Goal: Task Accomplishment & Management: Use online tool/utility

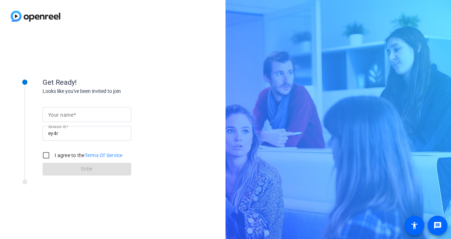
click at [87, 117] on input "Your name" at bounding box center [86, 114] width 77 height 9
type input "[PERSON_NAME]"
click at [46, 155] on input "I agree to the Terms Of Service" at bounding box center [46, 155] width 14 height 14
checkbox input "true"
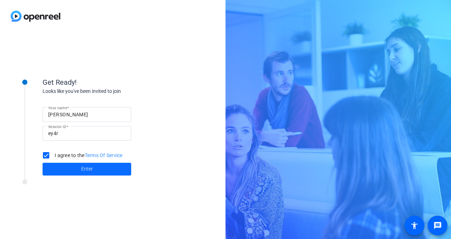
click at [70, 169] on span at bounding box center [87, 169] width 89 height 17
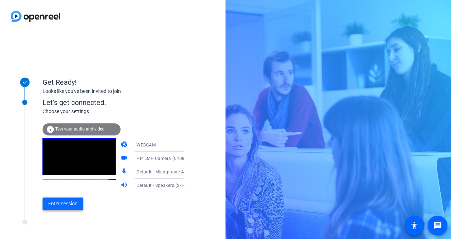
click at [64, 204] on span "Enter session" at bounding box center [62, 203] width 29 height 7
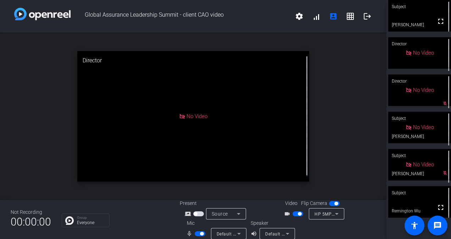
click at [198, 235] on span "button" at bounding box center [200, 233] width 11 height 5
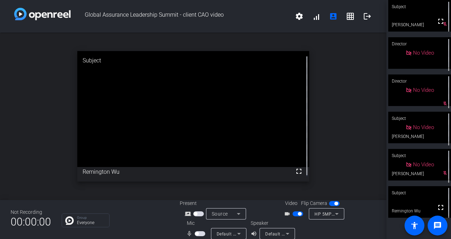
click at [198, 233] on span "button" at bounding box center [200, 233] width 11 height 5
